Goal: Task Accomplishment & Management: Manage account settings

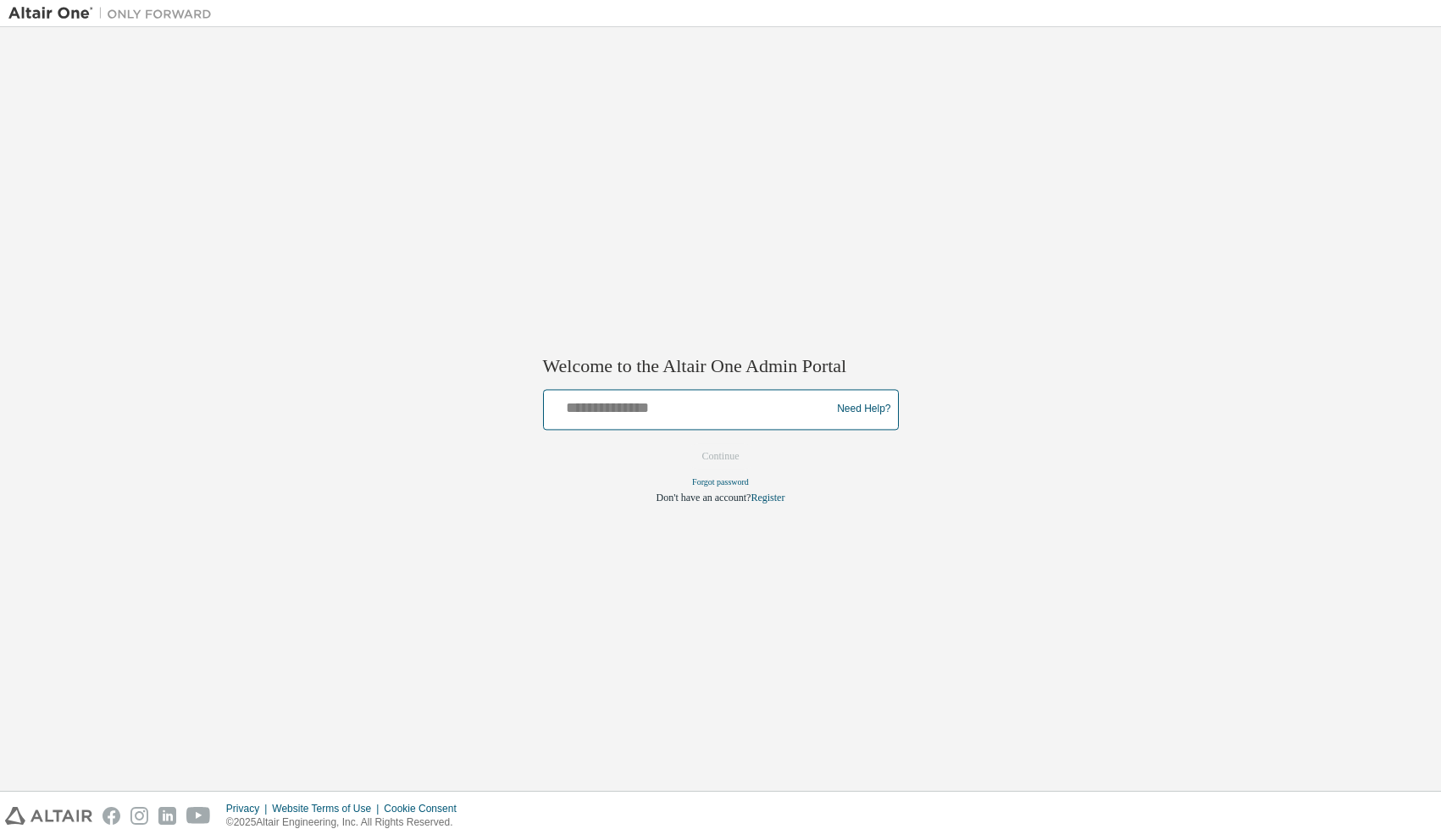
click at [617, 411] on input "text" at bounding box center [691, 405] width 279 height 25
type input "**********"
click at [712, 448] on button "Continue" at bounding box center [721, 456] width 73 height 26
